Goal: Information Seeking & Learning: Learn about a topic

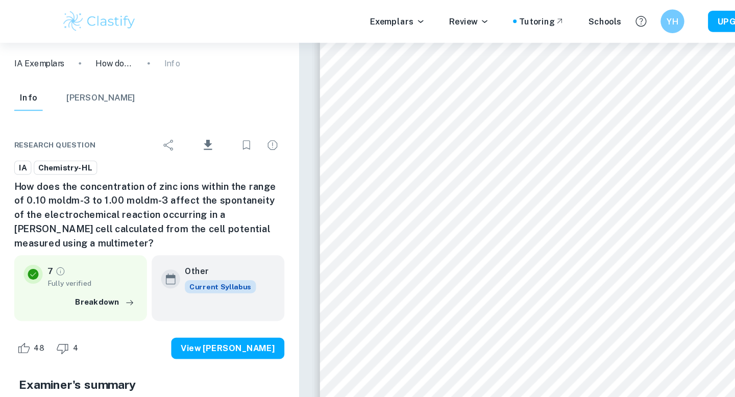
scroll to position [6433, 0]
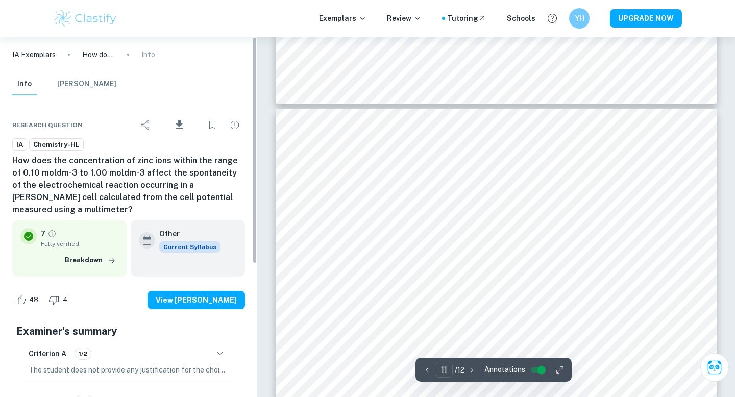
click at [101, 31] on div "Exemplars Review Tutoring Schools YH UPGRADE NOW" at bounding box center [367, 18] width 735 height 37
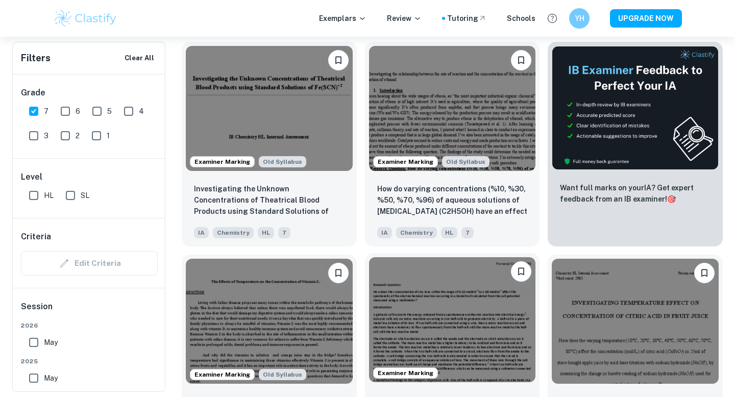
scroll to position [214, 0]
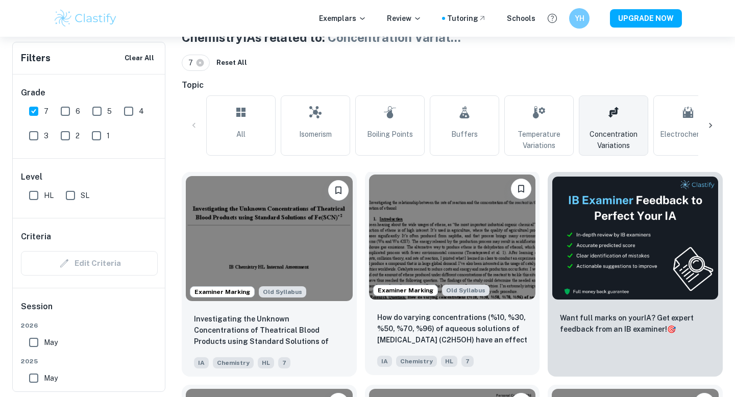
click at [467, 245] on img at bounding box center [452, 236] width 167 height 125
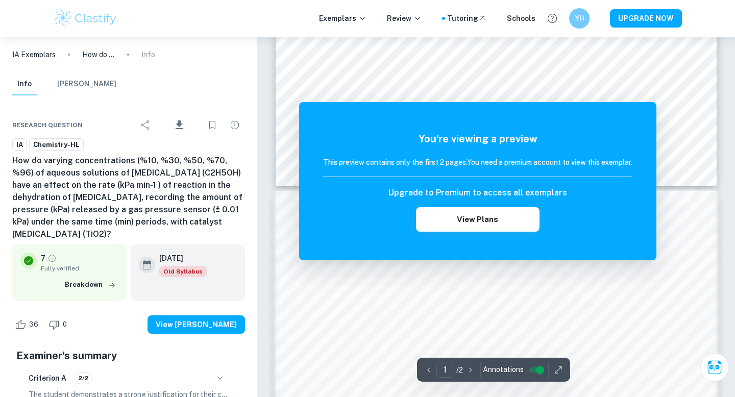
scroll to position [513, 0]
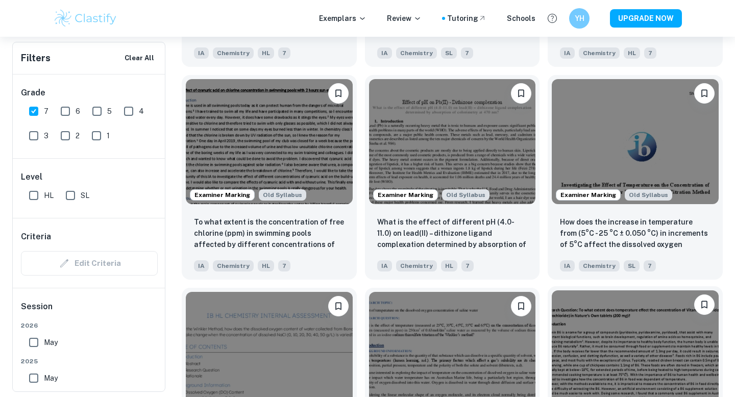
scroll to position [1177, 0]
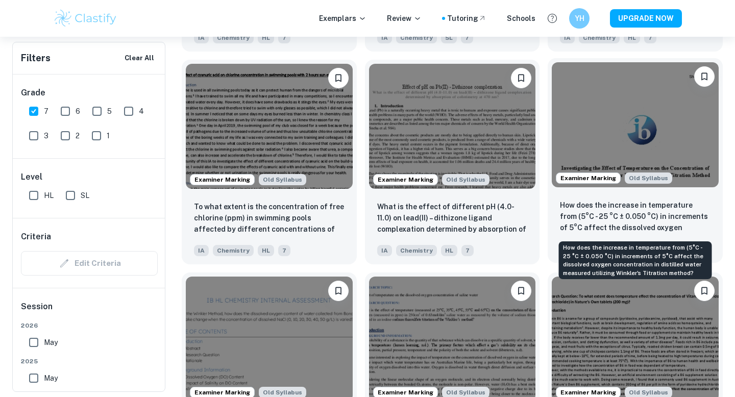
click at [600, 210] on p "How does the increase in temperature from (5°C - 25 °C ± 0.050 °C) in increment…" at bounding box center [635, 216] width 151 height 35
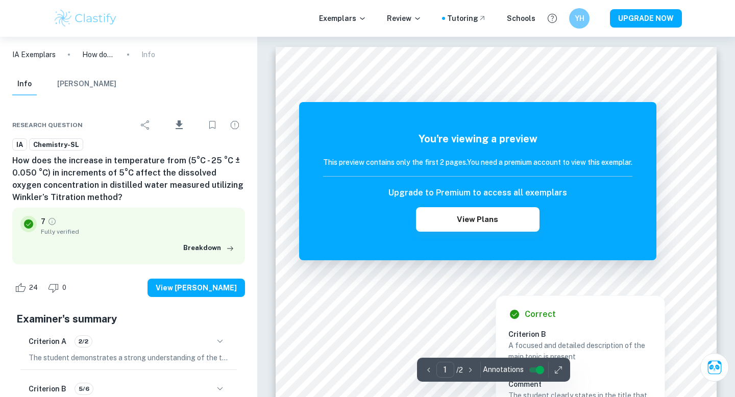
scroll to position [1, 0]
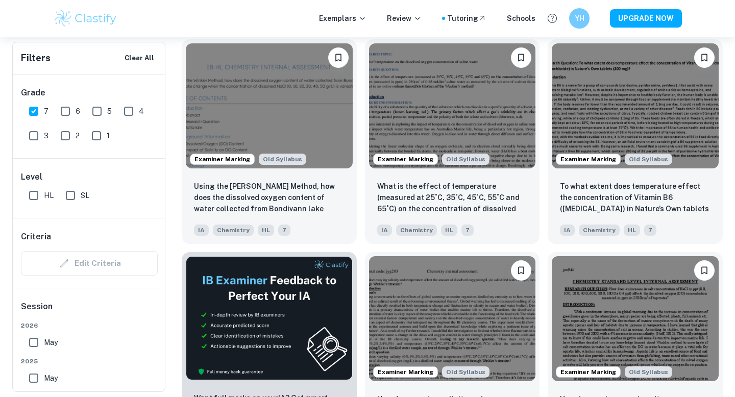
scroll to position [1457, 0]
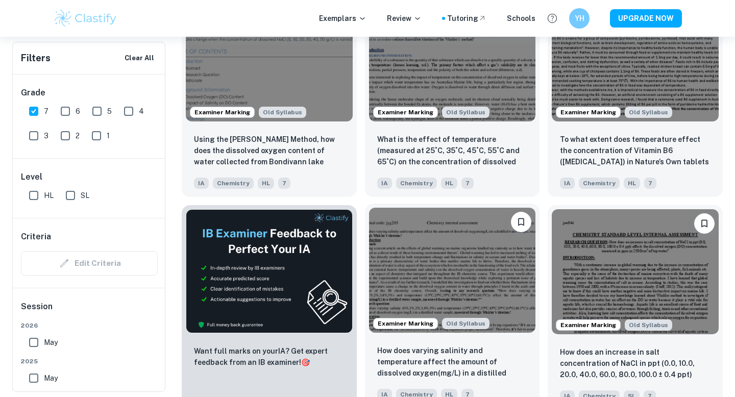
click at [459, 257] on img at bounding box center [452, 270] width 167 height 125
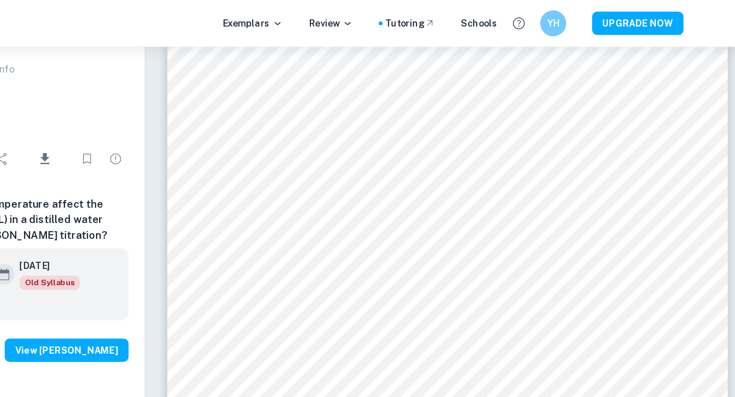
scroll to position [5386, 0]
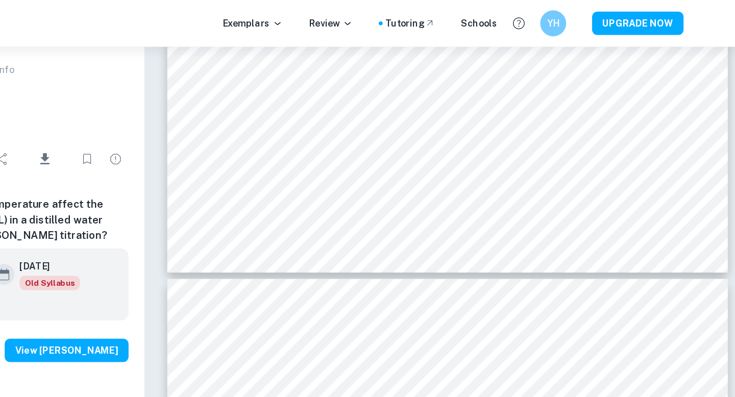
type input "9"
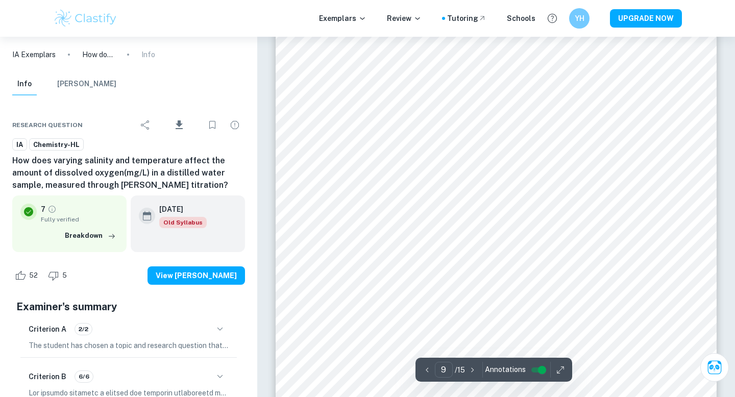
scroll to position [5098, 0]
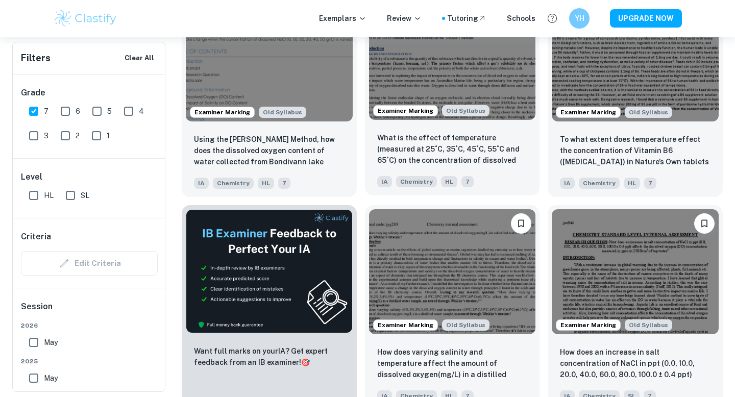
scroll to position [1432, 0]
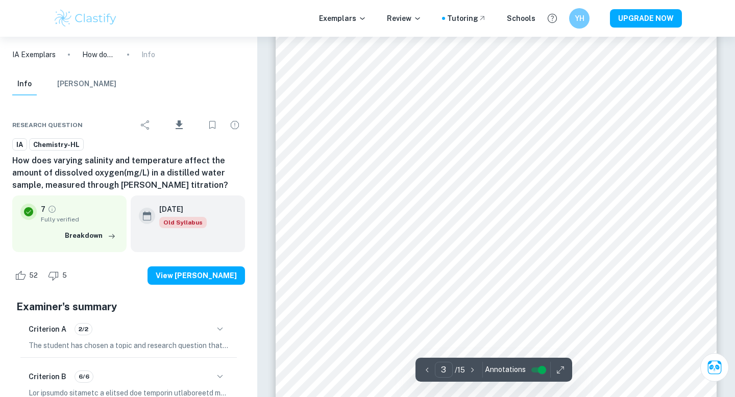
scroll to position [882, 0]
type input "1"
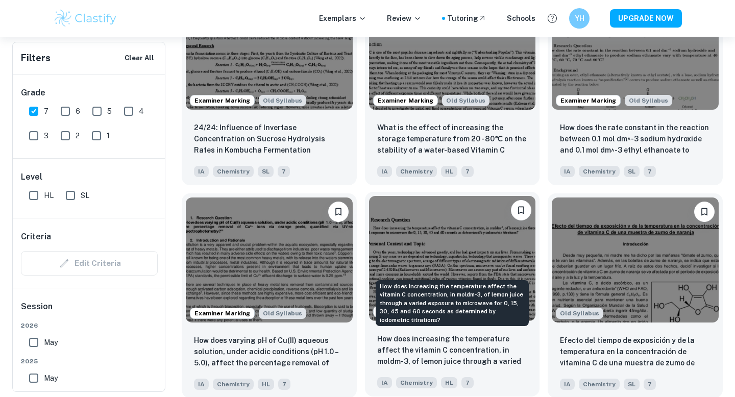
scroll to position [2368, 0]
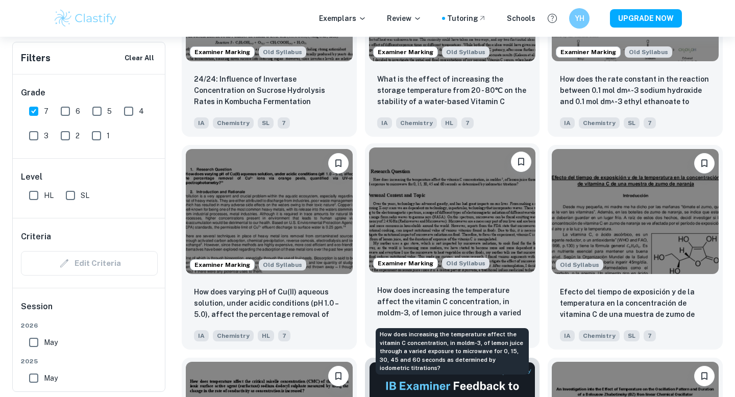
click at [400, 301] on p "How does increasing the temperature affect the vitamin C concentration, in mold…" at bounding box center [452, 302] width 151 height 35
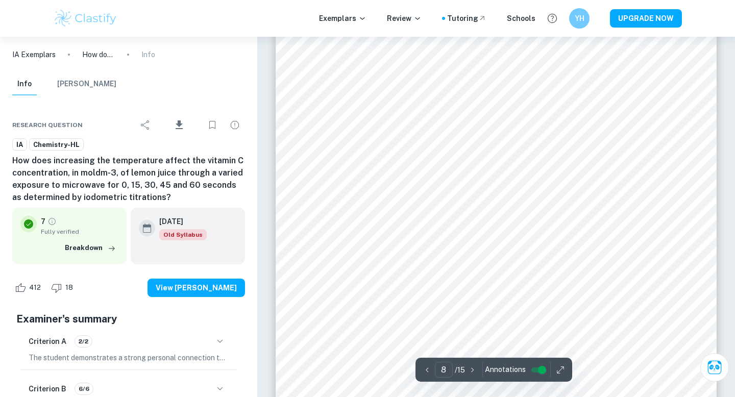
scroll to position [4759, 0]
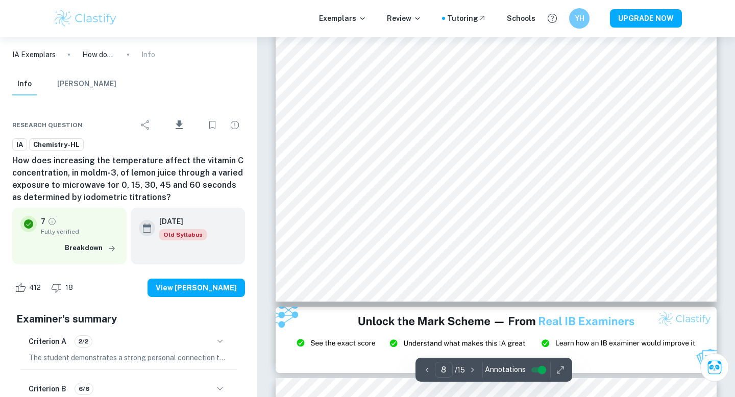
type input "9"
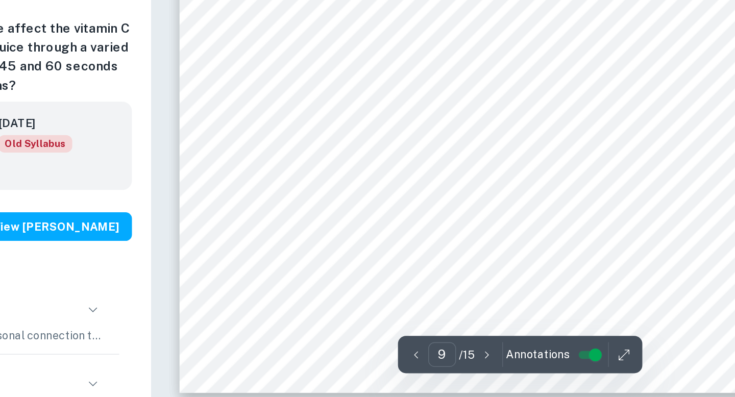
scroll to position [5519, 0]
